Goal: Navigation & Orientation: Find specific page/section

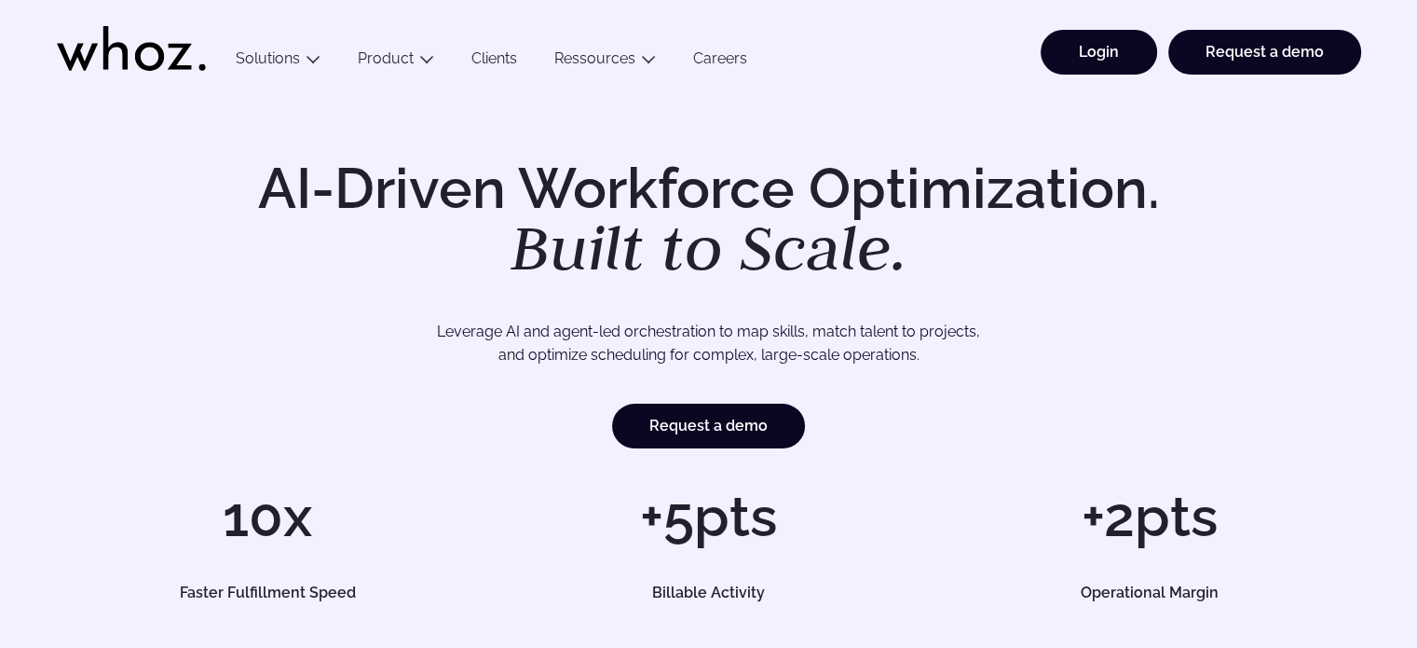
click at [1083, 48] on link "Login" at bounding box center [1099, 52] width 116 height 45
